Goal: Information Seeking & Learning: Learn about a topic

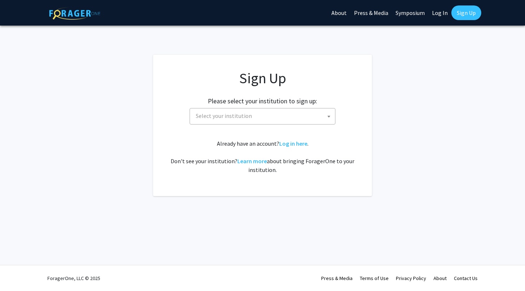
click at [258, 117] on span "Select your institution" at bounding box center [264, 115] width 142 height 15
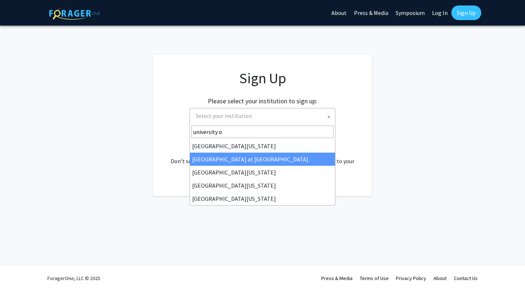
type input "university o"
select select "18"
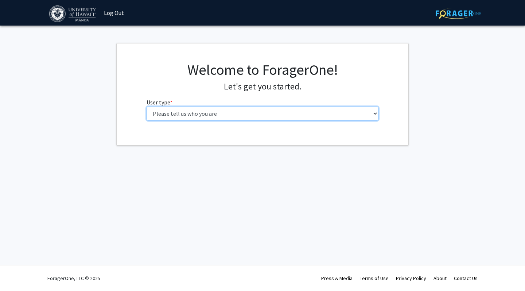
select select "1: undergrad"
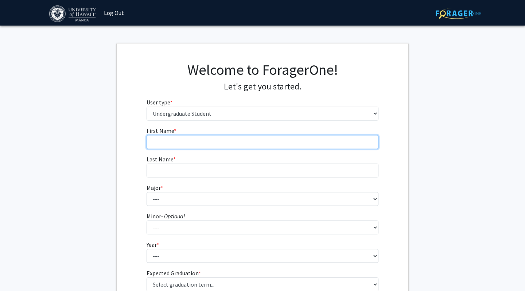
click at [244, 143] on input "First Name * required" at bounding box center [263, 142] width 232 height 14
type input "Hannah"
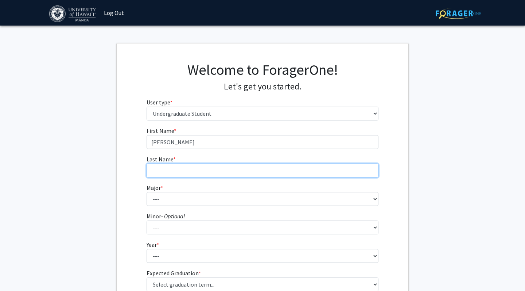
click at [241, 169] on input "Last Name * required" at bounding box center [263, 170] width 232 height 14
type input "Madiam"
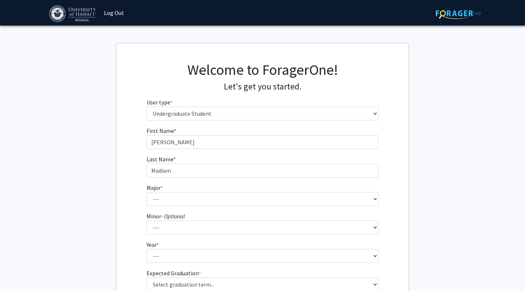
click at [234, 207] on form "First Name * required Hannah Last Name * required Madiam Major * required --- A…" at bounding box center [263, 214] width 232 height 176
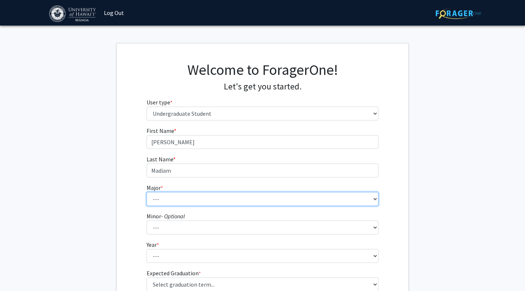
select select "61: 1443"
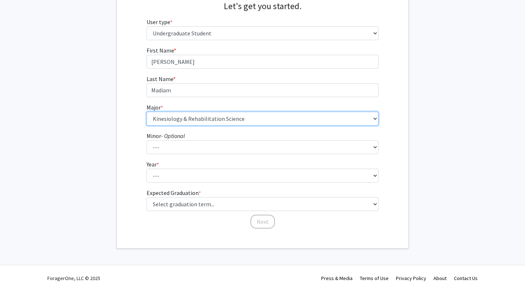
scroll to position [80, 0]
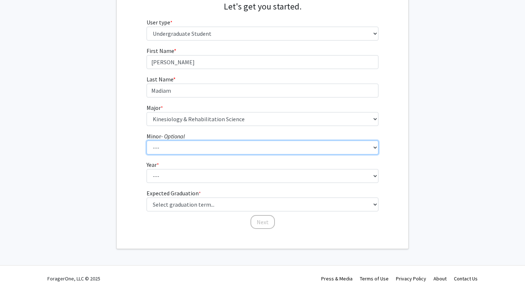
select select "16: 1038"
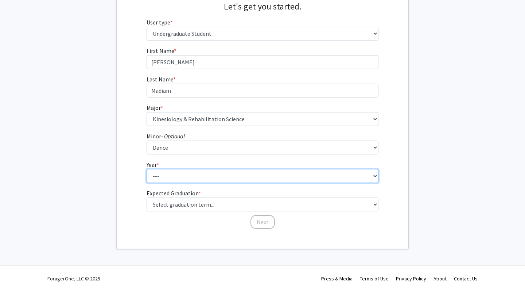
select select "3: junior"
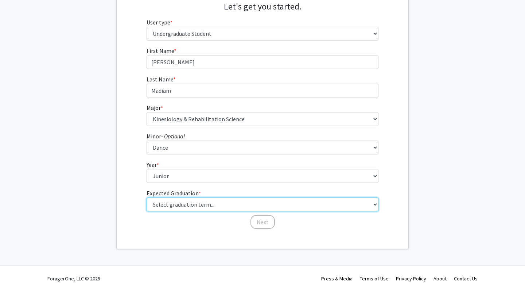
select select "9: spring_2027"
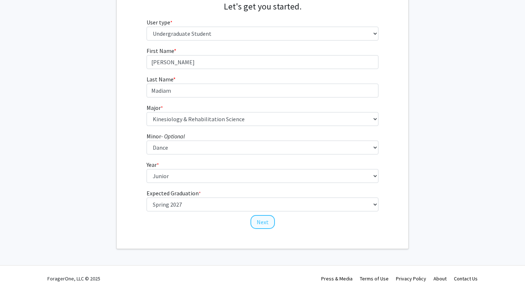
click at [257, 226] on button "Next" at bounding box center [263, 222] width 24 height 14
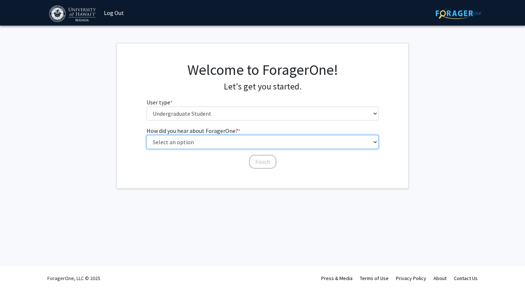
select select "4: university_email"
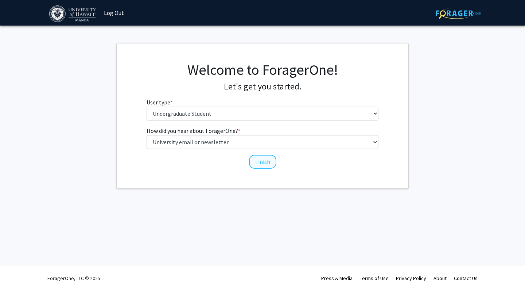
click at [267, 163] on button "Finish" at bounding box center [262, 162] width 27 height 14
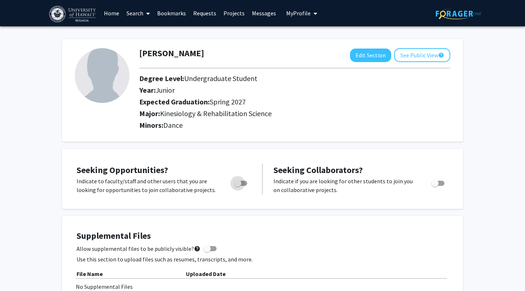
click at [244, 186] on span "Toggle" at bounding box center [240, 183] width 13 height 5
click at [238, 186] on input "Are you actively seeking opportunities?" at bounding box center [237, 186] width 0 height 0
checkbox input "true"
click at [146, 12] on span at bounding box center [146, 14] width 7 height 26
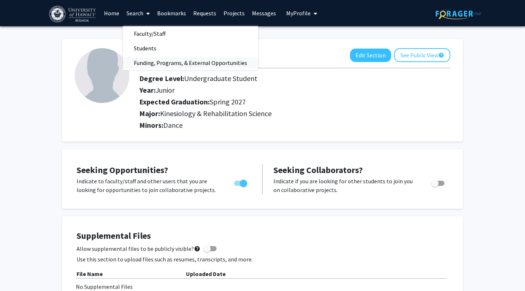
click at [158, 61] on span "Funding, Programs, & External Opportunities" at bounding box center [190, 62] width 135 height 15
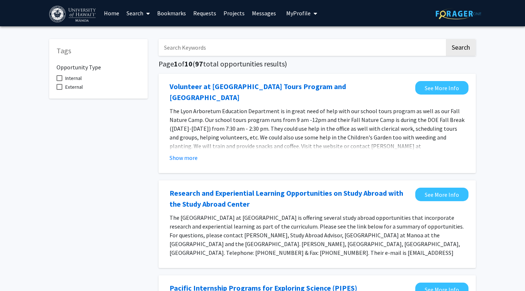
click at [145, 14] on span at bounding box center [146, 14] width 7 height 26
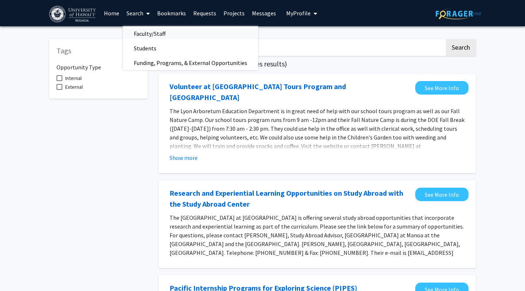
click at [147, 33] on span "Faculty/Staff" at bounding box center [150, 33] width 54 height 15
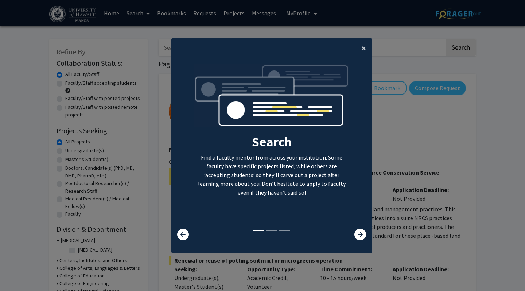
click at [364, 44] on span "×" at bounding box center [363, 47] width 5 height 11
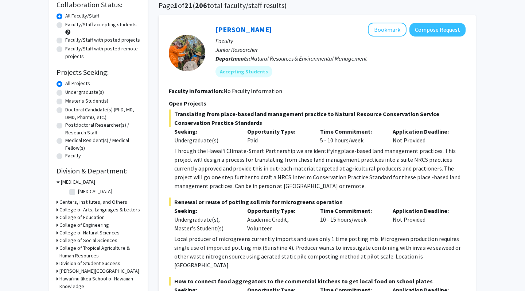
scroll to position [59, 0]
click at [65, 93] on label "Undergraduate(s)" at bounding box center [84, 92] width 39 height 8
click at [65, 93] on input "Undergraduate(s)" at bounding box center [67, 90] width 5 height 5
radio input "true"
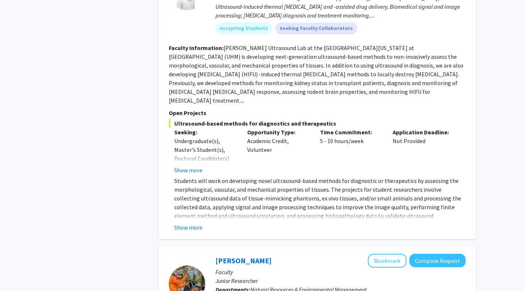
scroll to position [1357, 0]
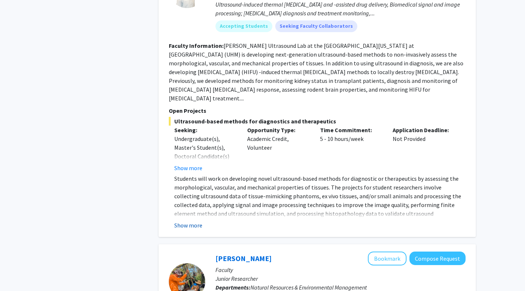
click at [189, 221] on button "Show more" at bounding box center [188, 225] width 28 height 9
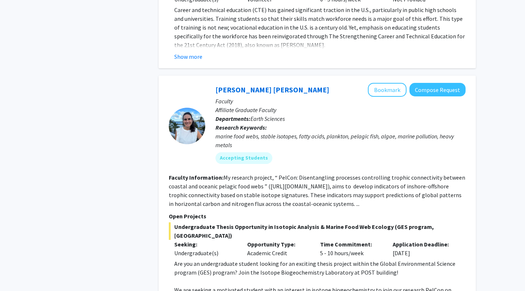
scroll to position [3104, 0]
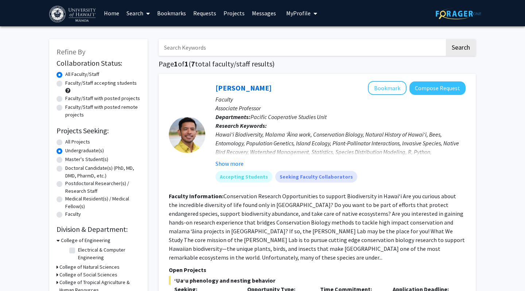
scroll to position [0, 0]
click at [65, 143] on label "All Projects" at bounding box center [77, 142] width 25 height 8
click at [65, 143] on input "All Projects" at bounding box center [67, 140] width 5 height 5
radio input "true"
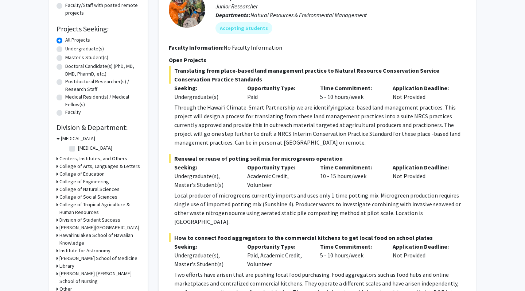
scroll to position [102, 0]
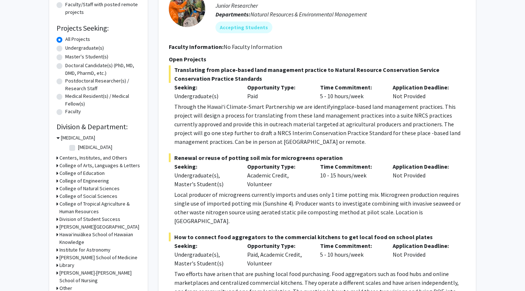
click at [59, 139] on icon at bounding box center [58, 138] width 3 height 8
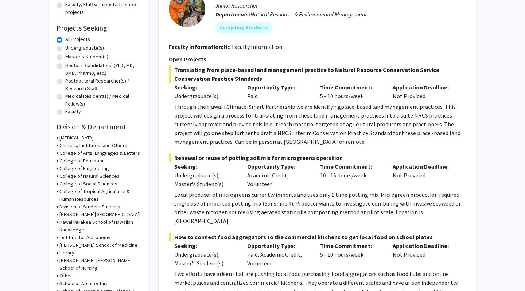
click at [59, 160] on div "College of Education" at bounding box center [99, 161] width 84 height 8
click at [58, 163] on icon at bounding box center [58, 161] width 2 height 8
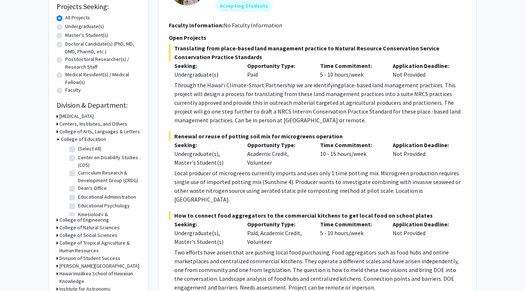
scroll to position [127, 0]
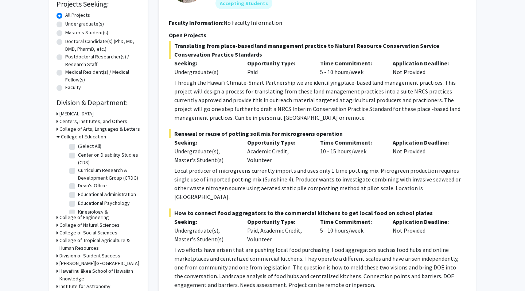
click at [78, 156] on label "Center on Disability Studies (CDS)" at bounding box center [108, 158] width 61 height 15
click at [78, 156] on input "Center on Disability Studies (CDS)" at bounding box center [80, 153] width 5 height 5
checkbox input "true"
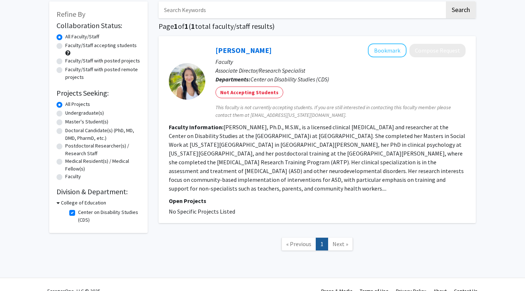
scroll to position [35, 0]
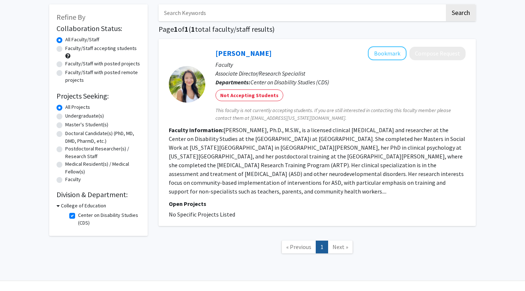
click at [78, 218] on label "Center on Disability Studies (CDS)" at bounding box center [108, 218] width 61 height 15
click at [78, 216] on input "Center on Disability Studies (CDS)" at bounding box center [80, 213] width 5 height 5
checkbox input "false"
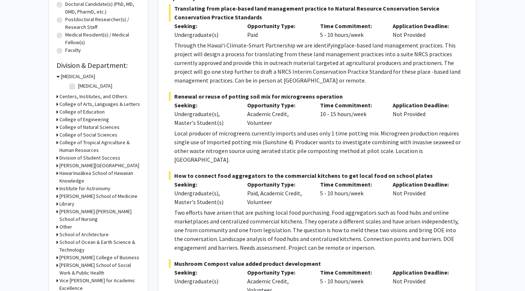
scroll to position [162, 0]
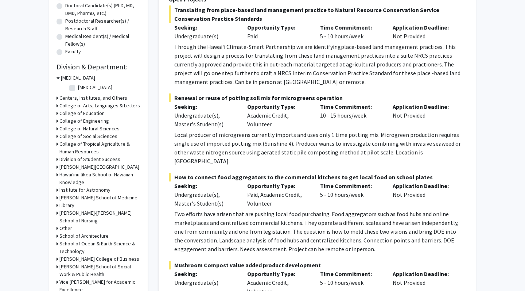
click at [61, 79] on h3 "Cancer Center" at bounding box center [78, 78] width 34 height 8
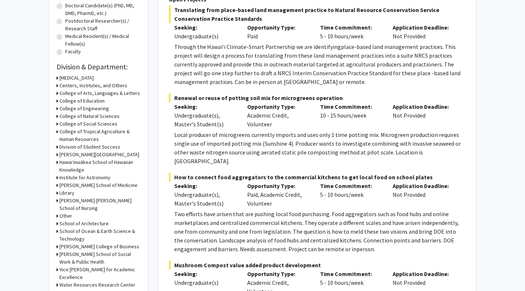
click at [64, 102] on h3 "College of Education" at bounding box center [81, 101] width 45 height 8
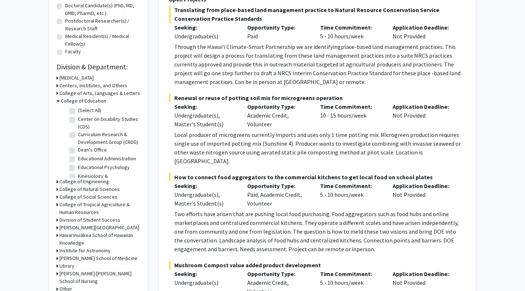
click at [78, 167] on label "Educational Psychology" at bounding box center [104, 167] width 52 height 8
click at [78, 167] on input "Educational Psychology" at bounding box center [80, 165] width 5 height 5
checkbox input "true"
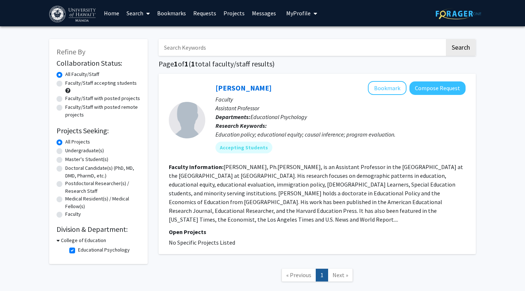
click at [78, 251] on label "Educational Psychology" at bounding box center [104, 250] width 52 height 8
click at [78, 251] on input "Educational Psychology" at bounding box center [80, 248] width 5 height 5
checkbox input "false"
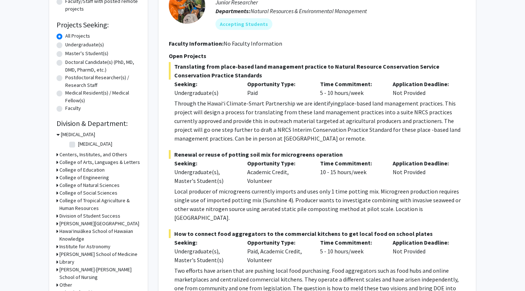
scroll to position [106, 0]
click at [62, 170] on h3 "College of Education" at bounding box center [81, 170] width 45 height 8
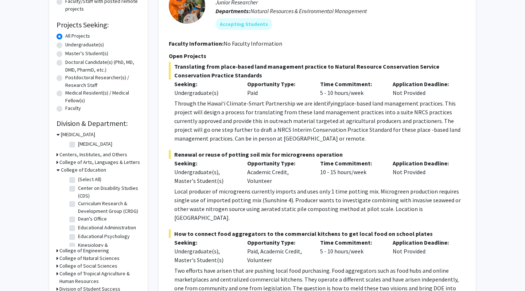
click at [78, 245] on label "Kinesiology & Rehabilitation Science" at bounding box center [108, 248] width 61 height 15
click at [78, 245] on input "Kinesiology & Rehabilitation Science" at bounding box center [80, 243] width 5 height 5
checkbox input "true"
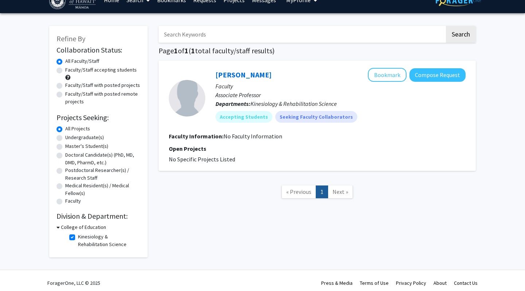
scroll to position [15, 0]
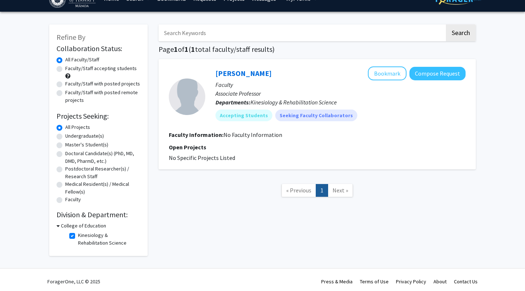
click at [78, 239] on label "Kinesiology & Rehabilitation Science" at bounding box center [108, 238] width 61 height 15
click at [78, 236] on input "Kinesiology & Rehabilitation Science" at bounding box center [80, 233] width 5 height 5
checkbox input "false"
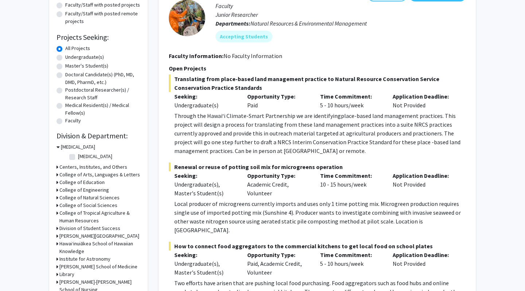
scroll to position [98, 0]
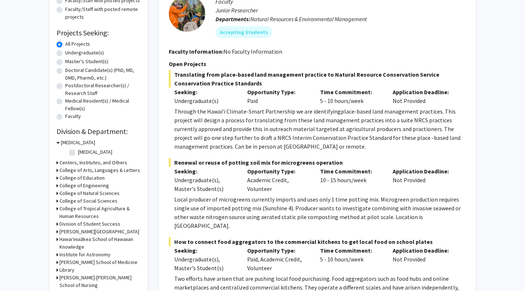
click at [74, 179] on h3 "College of Education" at bounding box center [81, 178] width 45 height 8
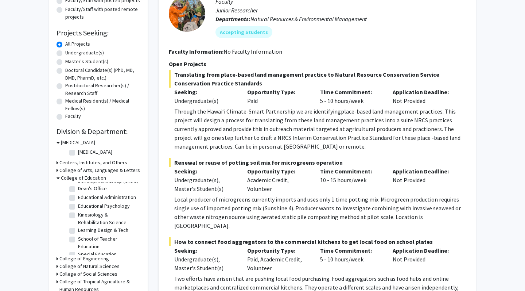
scroll to position [38, 0]
click at [78, 217] on label "Kinesiology & Rehabilitation Science" at bounding box center [108, 218] width 61 height 15
click at [78, 216] on input "Kinesiology & Rehabilitation Science" at bounding box center [80, 213] width 5 height 5
checkbox input "true"
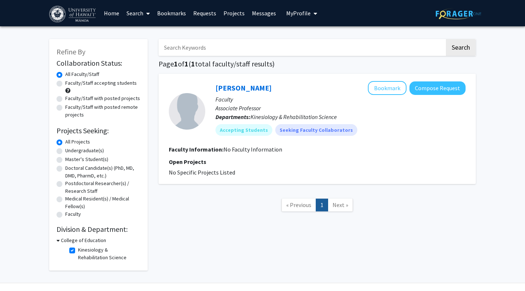
click at [78, 251] on label "Kinesiology & Rehabilitation Science" at bounding box center [108, 253] width 61 height 15
click at [78, 251] on input "Kinesiology & Rehabilitation Science" at bounding box center [80, 248] width 5 height 5
checkbox input "false"
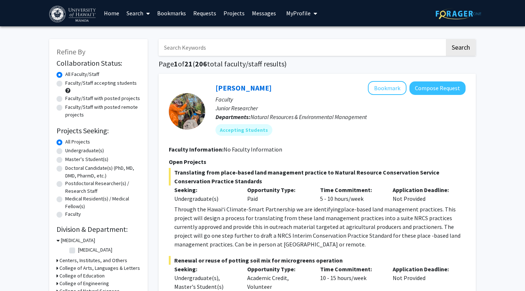
click at [111, 12] on link "Home" at bounding box center [111, 13] width 23 height 26
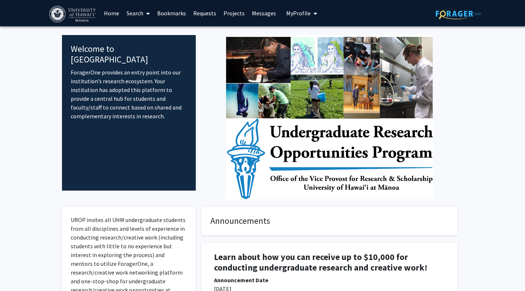
click at [467, 9] on img at bounding box center [459, 13] width 46 height 11
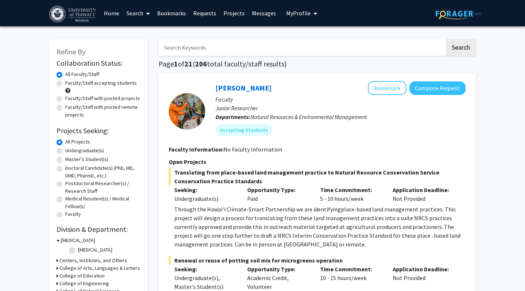
click at [467, 8] on img at bounding box center [459, 13] width 46 height 11
click at [314, 16] on icon "My profile dropdown to access profile and logout" at bounding box center [316, 14] width 4 height 6
click at [302, 67] on link "Log Out" at bounding box center [324, 67] width 66 height 9
